Goal: Task Accomplishment & Management: Use online tool/utility

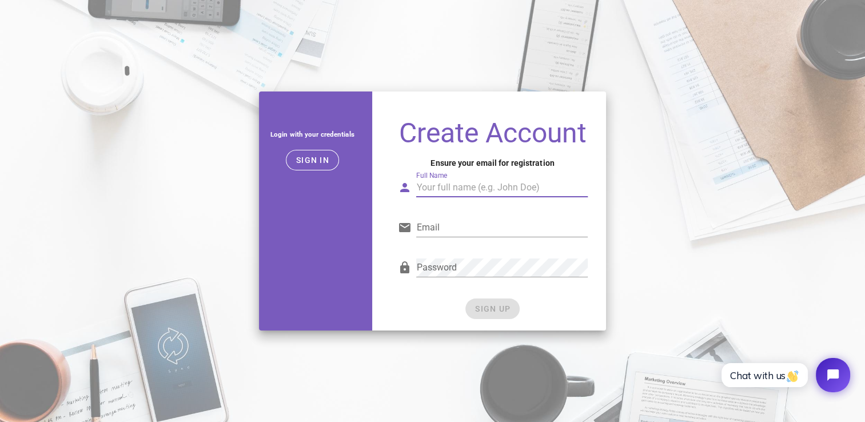
click at [444, 186] on input "Full Name" at bounding box center [501, 187] width 171 height 18
type input "[PERSON_NAME]"
click at [443, 216] on div "Email" at bounding box center [493, 229] width 204 height 40
click at [444, 224] on input "Email" at bounding box center [501, 227] width 171 height 18
type input "svetlanablv@gmail.com"
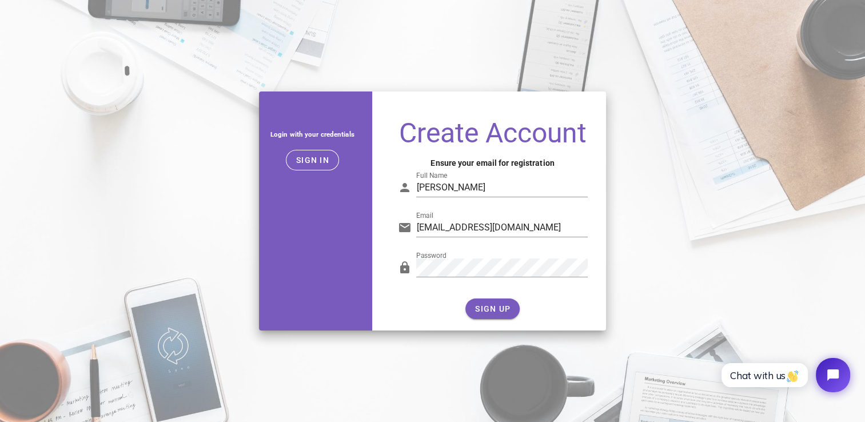
click at [444, 293] on div "Password" at bounding box center [493, 272] width 204 height 47
click at [488, 306] on span "SIGN UP" at bounding box center [493, 308] width 36 height 9
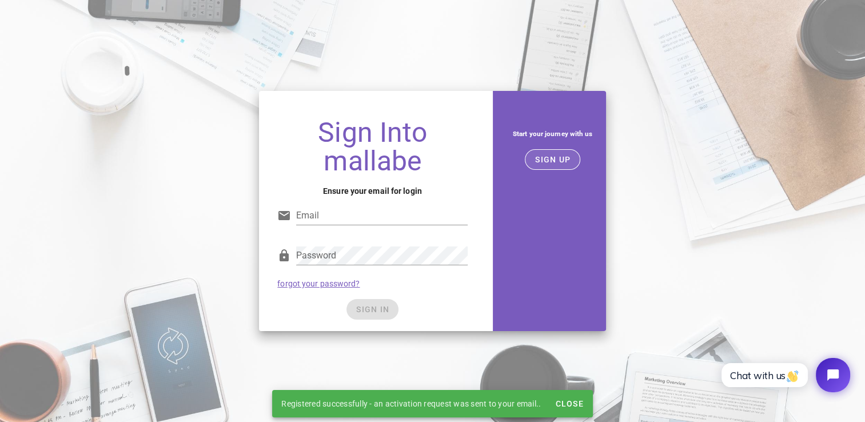
type input "svetlanablv@gmail.com"
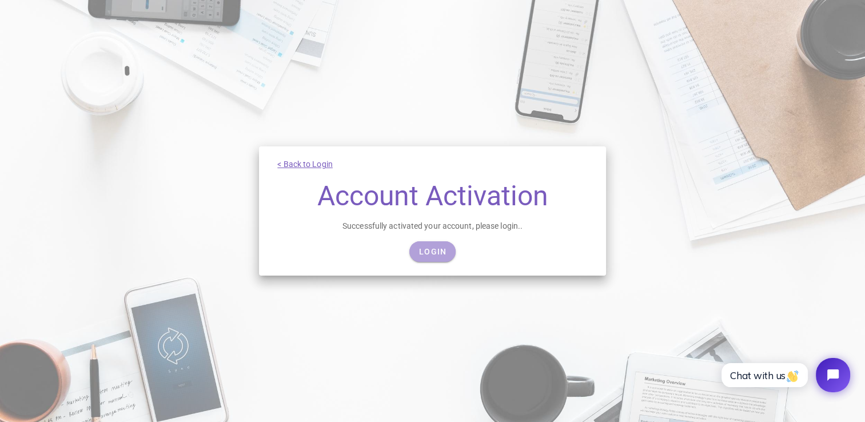
click at [440, 252] on span "Login" at bounding box center [433, 251] width 28 height 9
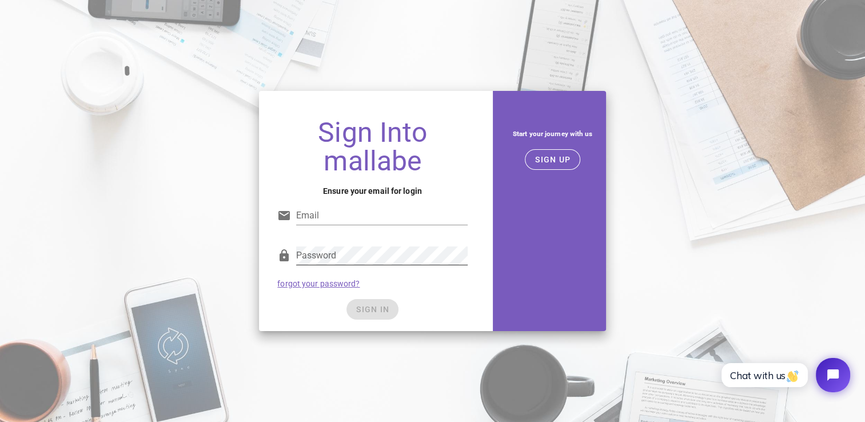
type input "[EMAIL_ADDRESS][DOMAIN_NAME]"
click at [377, 313] on div "SIGN IN" at bounding box center [372, 309] width 190 height 21
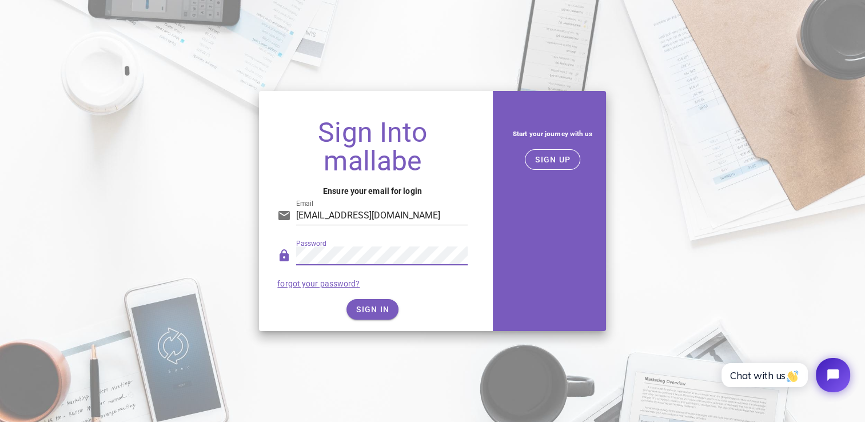
click at [288, 258] on div "Password" at bounding box center [372, 259] width 190 height 38
click at [294, 301] on div "SIGN IN" at bounding box center [372, 309] width 190 height 21
click at [366, 311] on span "SIGN IN" at bounding box center [373, 309] width 34 height 9
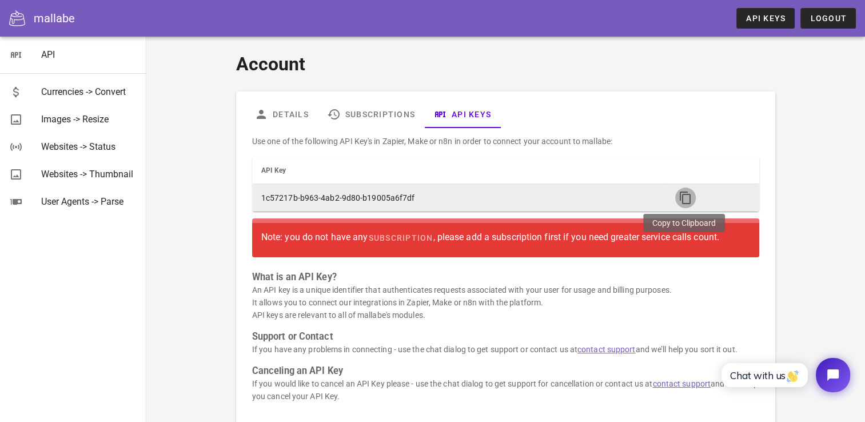
click at [686, 199] on icon "button" at bounding box center [686, 198] width 14 height 14
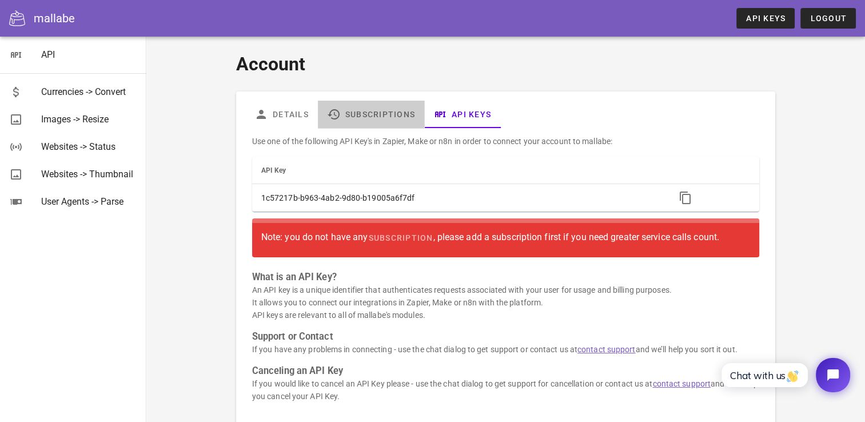
click at [384, 111] on link "Subscriptions" at bounding box center [371, 114] width 106 height 27
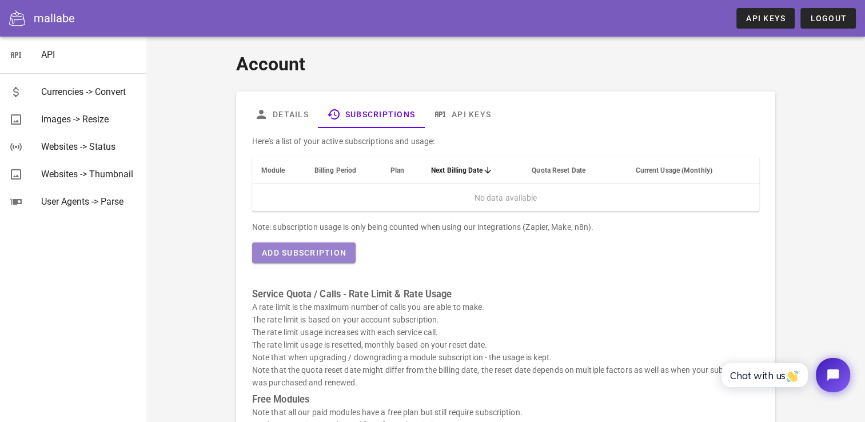
click at [309, 258] on button "Add Subscription" at bounding box center [303, 252] width 103 height 21
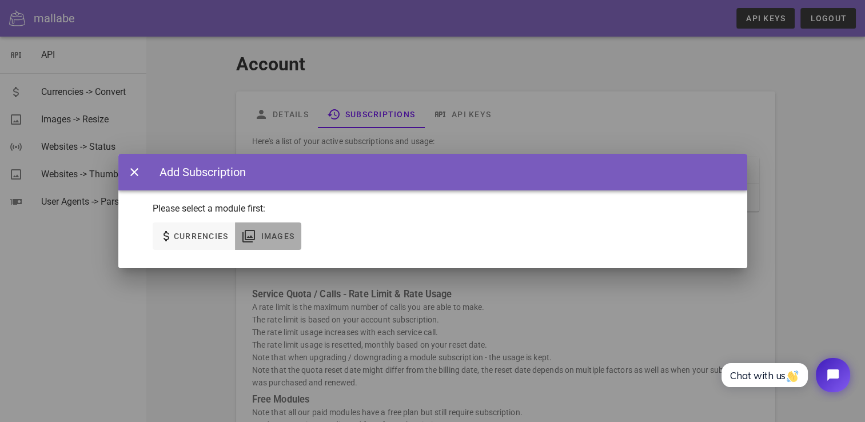
click at [259, 234] on span "Images" at bounding box center [268, 236] width 53 height 14
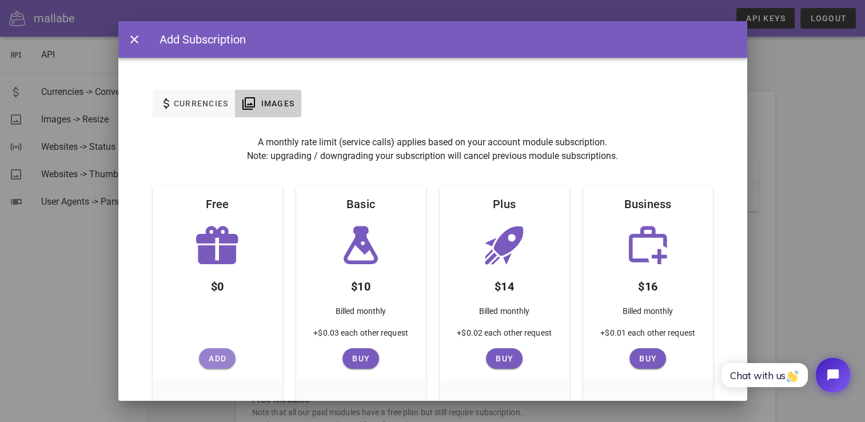
click at [210, 355] on span "Add" at bounding box center [217, 358] width 27 height 9
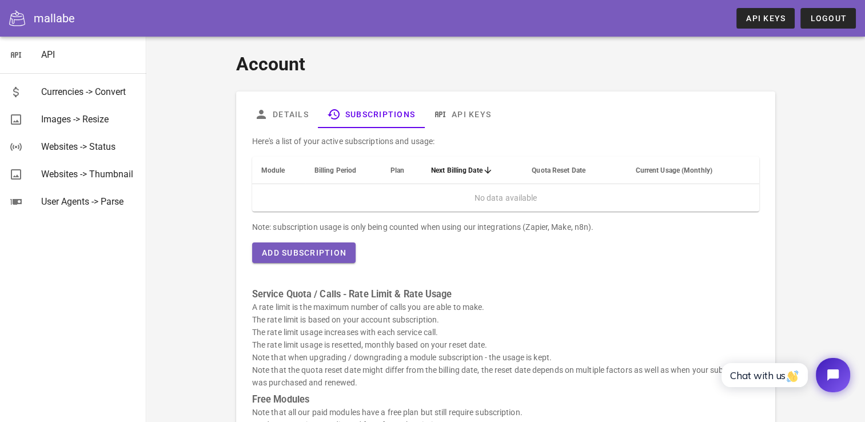
click at [39, 23] on div "mallabe" at bounding box center [54, 18] width 41 height 17
click at [31, 13] on div at bounding box center [21, 18] width 25 height 16
click at [290, 122] on link "Details" at bounding box center [281, 114] width 73 height 27
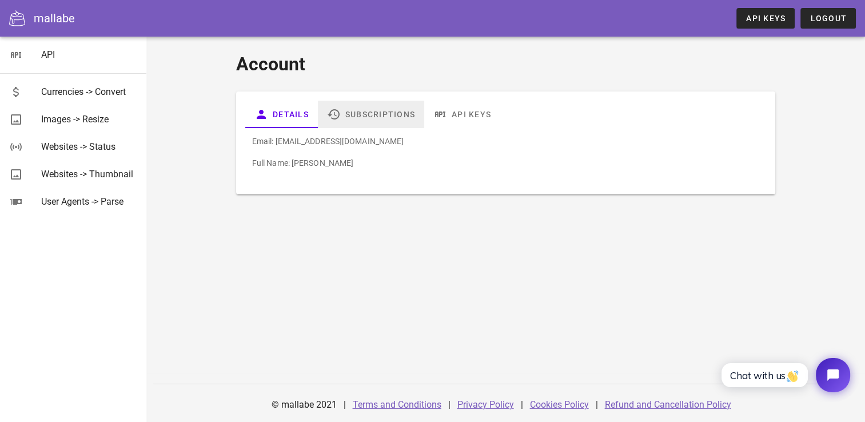
click at [380, 121] on link "Subscriptions" at bounding box center [371, 114] width 106 height 27
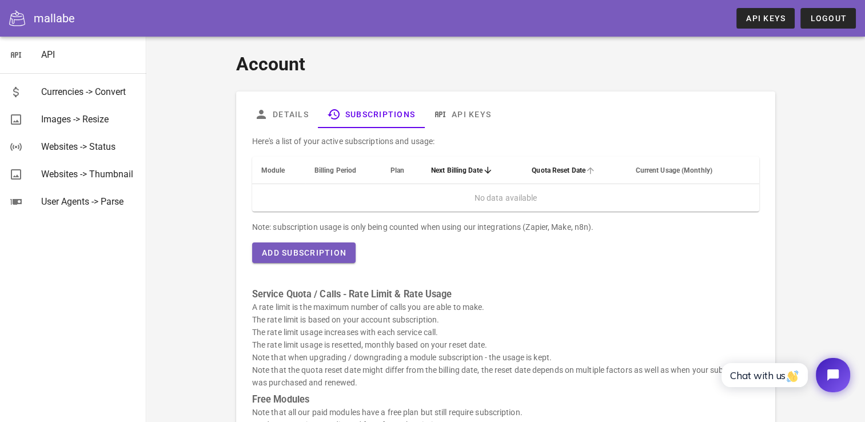
click at [546, 172] on span "Quota Reset Date" at bounding box center [559, 170] width 54 height 8
click at [456, 166] on span "Next Billing Date" at bounding box center [456, 170] width 51 height 8
click at [332, 173] on span "Billing Period" at bounding box center [335, 170] width 42 height 8
click at [266, 168] on span "Module" at bounding box center [273, 170] width 24 height 8
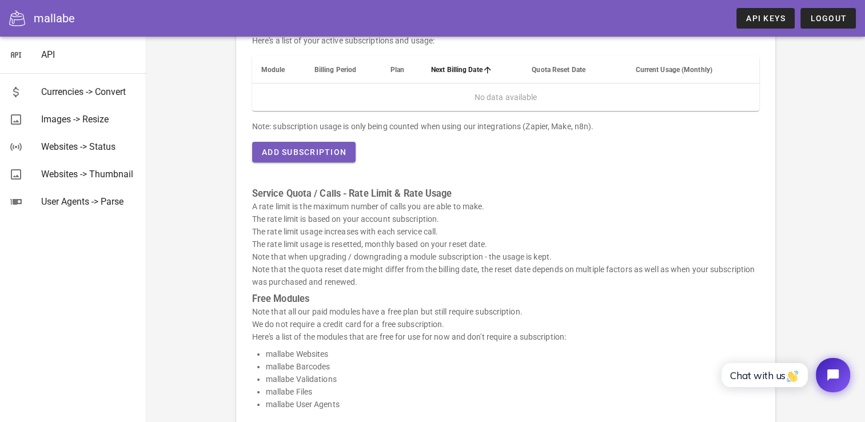
scroll to position [114, 0]
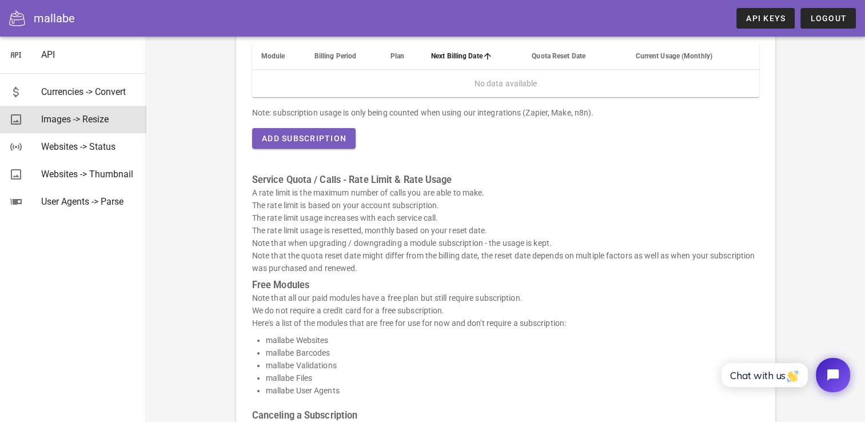
click at [85, 117] on div "Images -> Resize" at bounding box center [89, 119] width 96 height 11
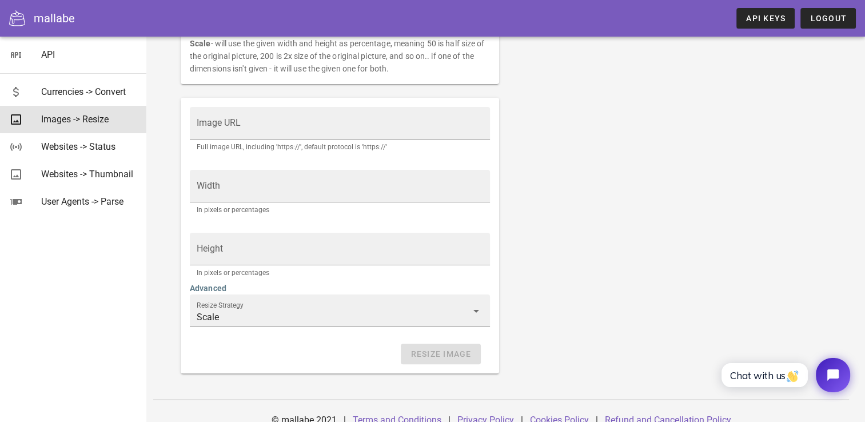
scroll to position [216, 0]
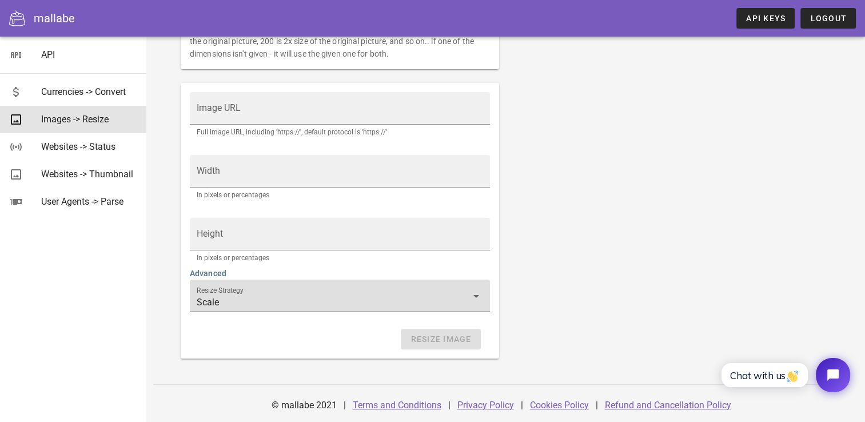
click at [355, 292] on div "Resize Strategy Scale" at bounding box center [340, 296] width 286 height 32
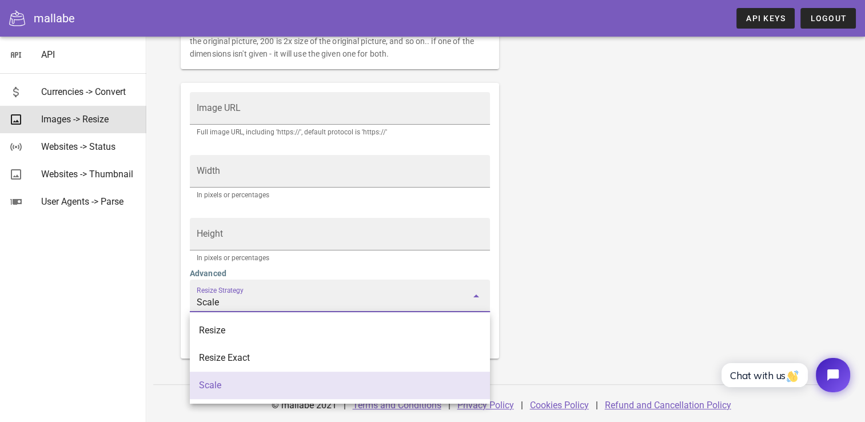
click at [284, 353] on div "Resize Exact" at bounding box center [340, 357] width 282 height 11
type input "Resize Exact"
